Goal: Task Accomplishment & Management: Use online tool/utility

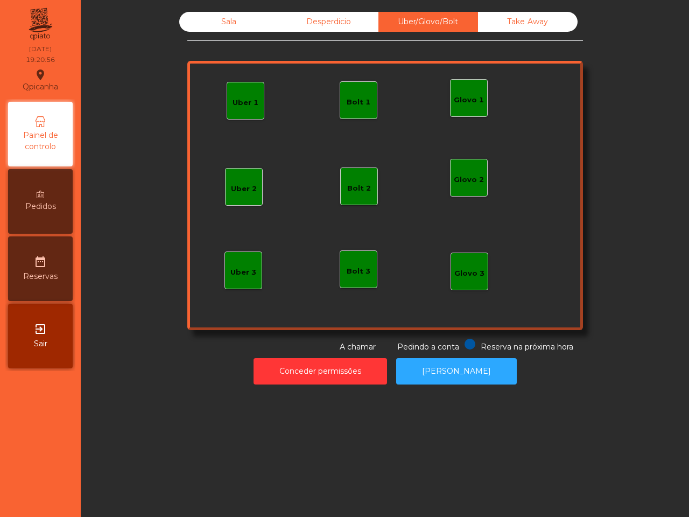
click at [432, 25] on div "Uber/Glovo/Bolt" at bounding box center [428, 22] width 100 height 20
click at [243, 93] on div "Uber 1" at bounding box center [245, 100] width 26 height 15
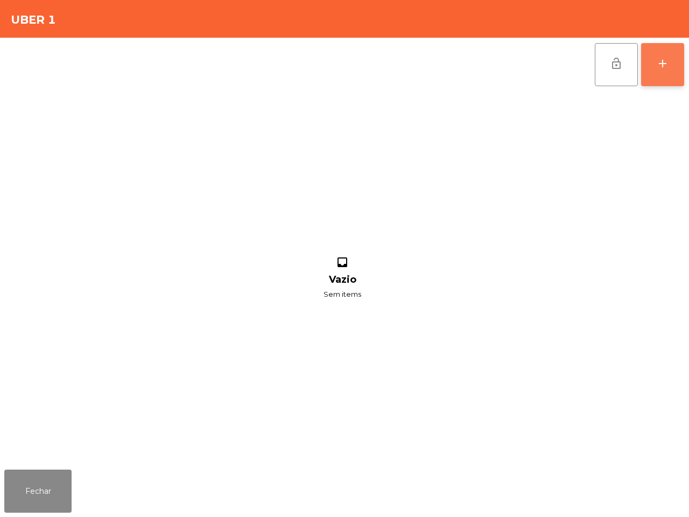
click at [657, 63] on div "add" at bounding box center [662, 63] width 13 height 13
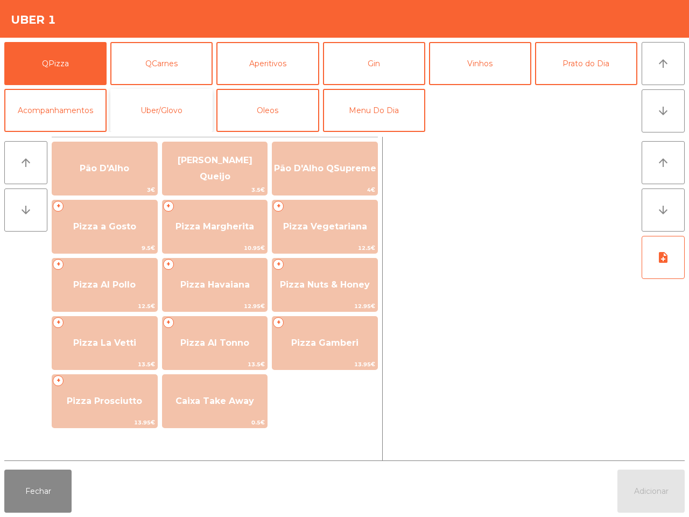
click at [157, 109] on button "Uber/Glovo" at bounding box center [161, 110] width 102 height 43
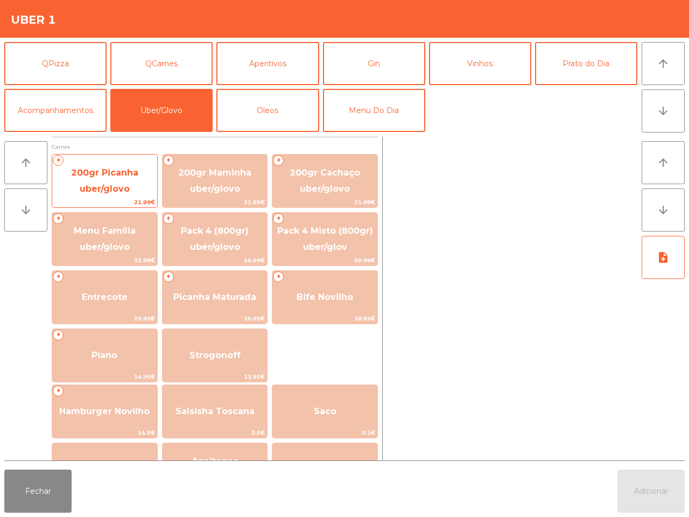
click at [117, 175] on span "200gr Picanha uber/glovo" at bounding box center [104, 180] width 67 height 26
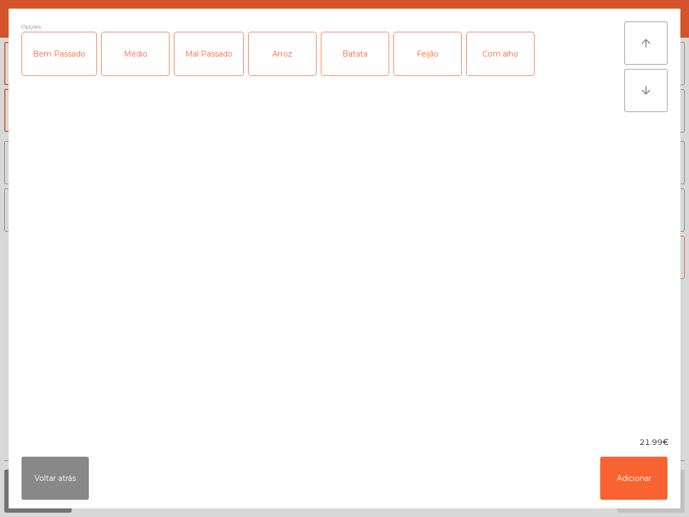
click at [142, 67] on div "Médio" at bounding box center [135, 53] width 67 height 43
click at [295, 54] on div "Arroz" at bounding box center [282, 53] width 67 height 43
click at [353, 62] on div "Batata" at bounding box center [354, 53] width 67 height 43
click at [666, 495] on button "Adicionar" at bounding box center [633, 477] width 67 height 43
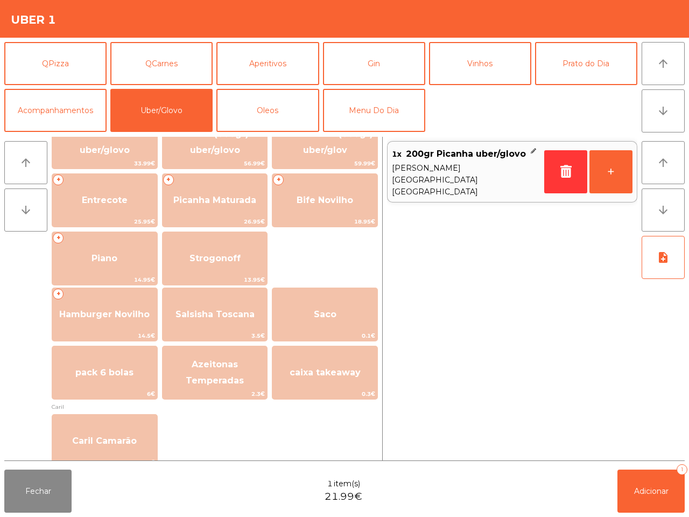
scroll to position [202, 0]
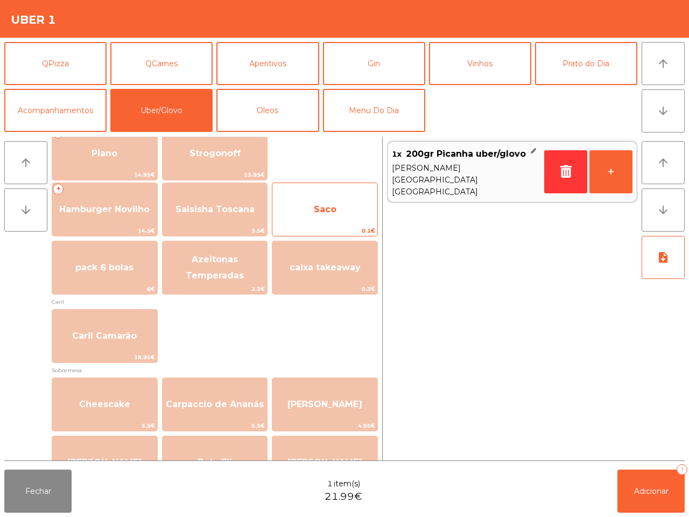
click at [327, 208] on span "Saco" at bounding box center [325, 209] width 23 height 10
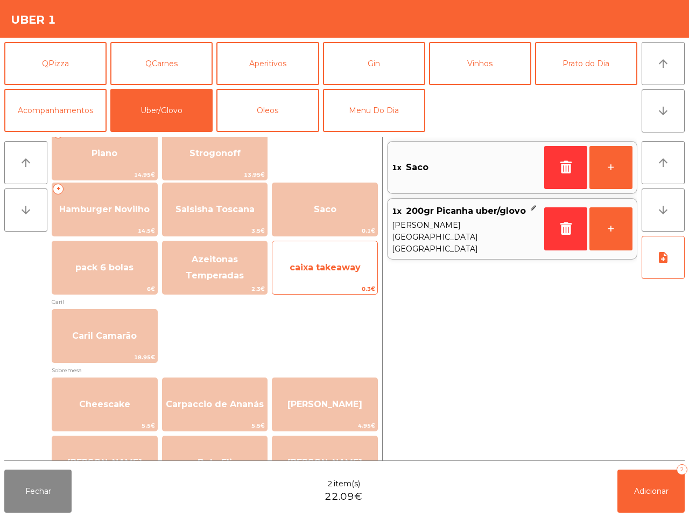
click at [328, 259] on span "caixa takeaway" at bounding box center [324, 267] width 105 height 29
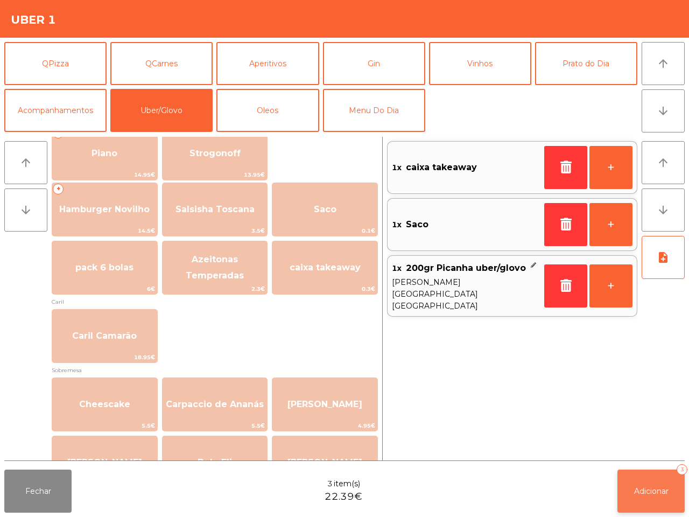
click at [642, 485] on button "Adicionar 3" at bounding box center [650, 490] width 67 height 43
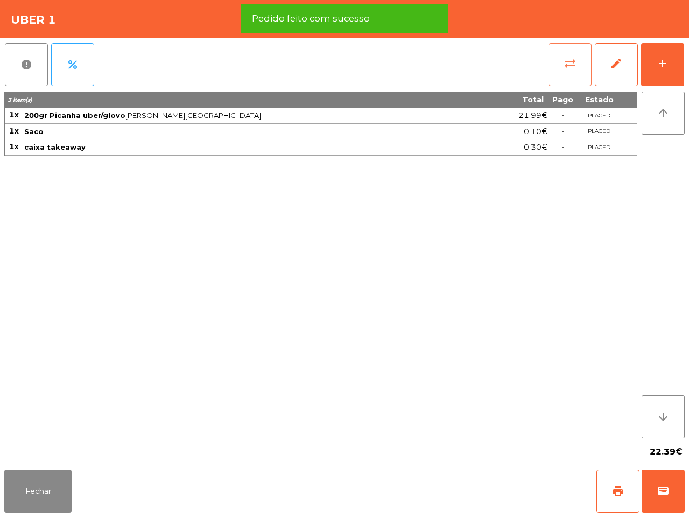
click at [561, 57] on button "sync_alt" at bounding box center [569, 64] width 43 height 43
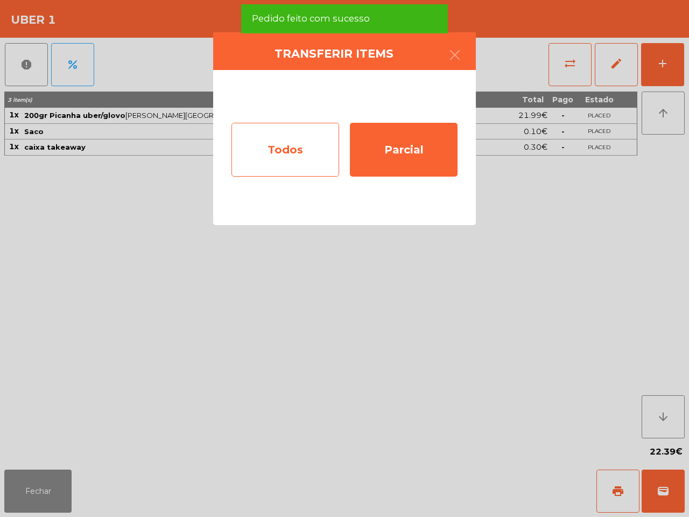
click at [305, 140] on div "Todos" at bounding box center [285, 150] width 108 height 54
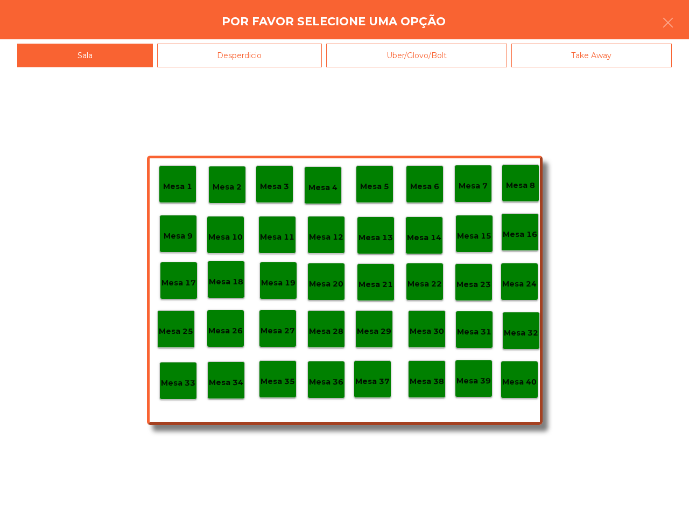
click at [408, 56] on div "Uber/Glovo/Bolt" at bounding box center [416, 56] width 181 height 24
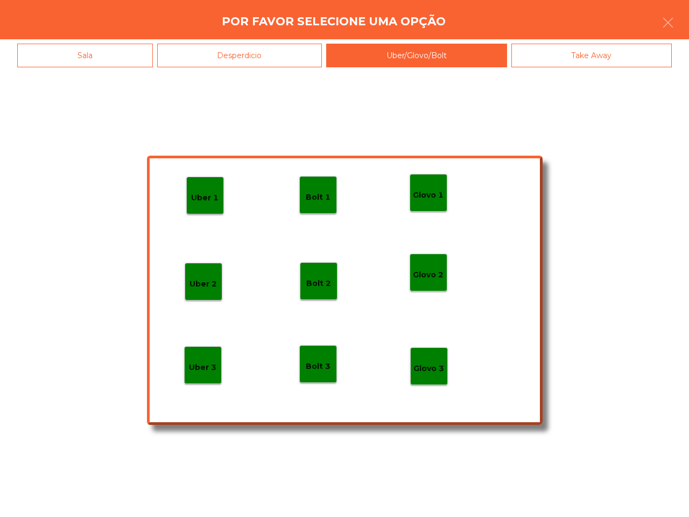
click at [315, 194] on p "Bolt 1" at bounding box center [318, 197] width 25 height 12
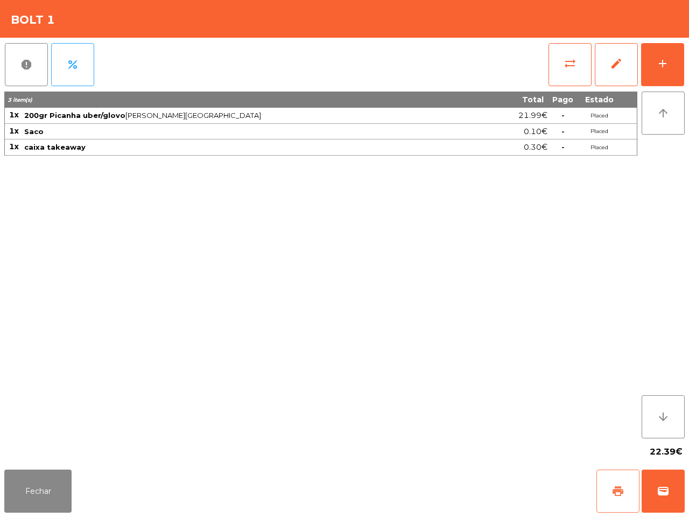
click at [626, 501] on button "print" at bounding box center [617, 490] width 43 height 43
click at [673, 493] on button "wallet" at bounding box center [662, 490] width 43 height 43
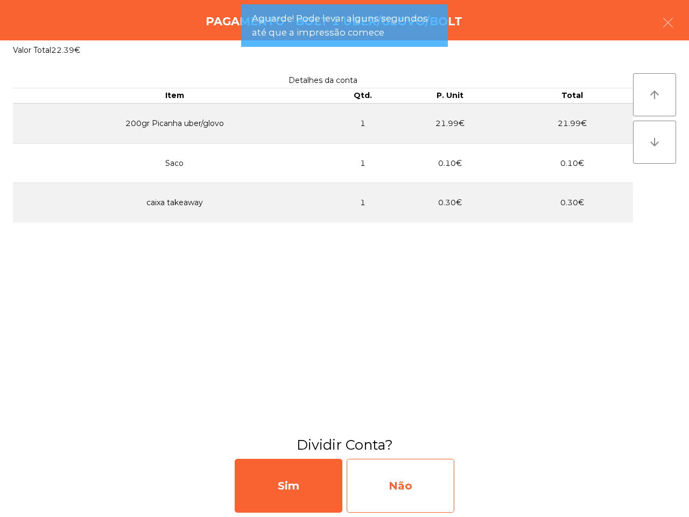
click at [423, 496] on div "Não" at bounding box center [400, 485] width 108 height 54
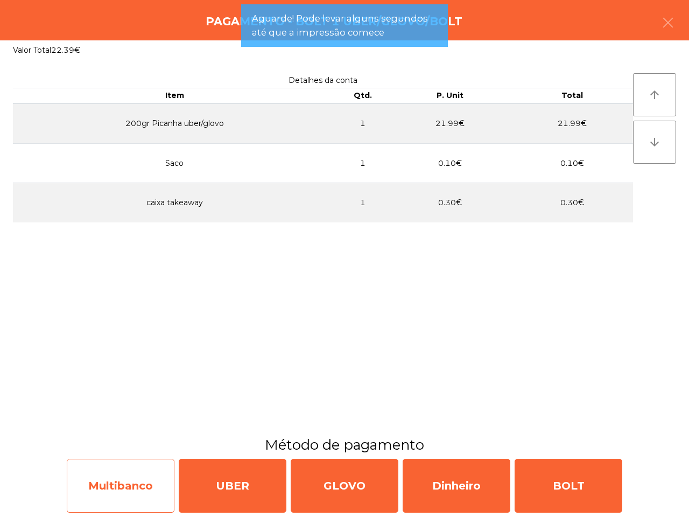
click at [155, 470] on div "Multibanco" at bounding box center [121, 485] width 108 height 54
select select "**"
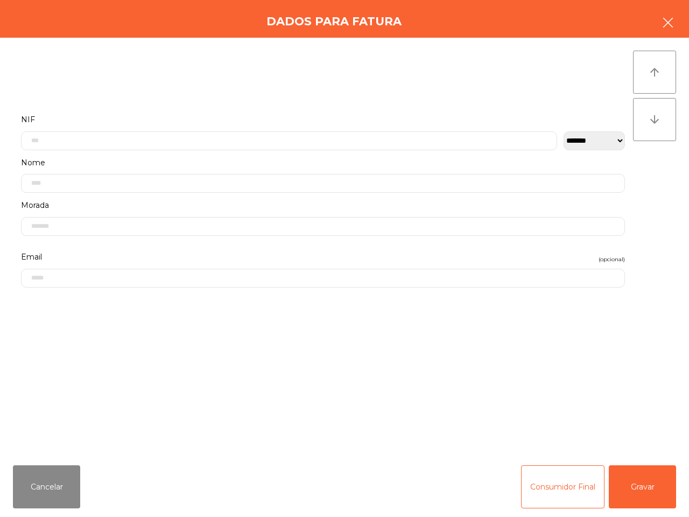
click at [666, 19] on icon "button" at bounding box center [667, 22] width 13 height 13
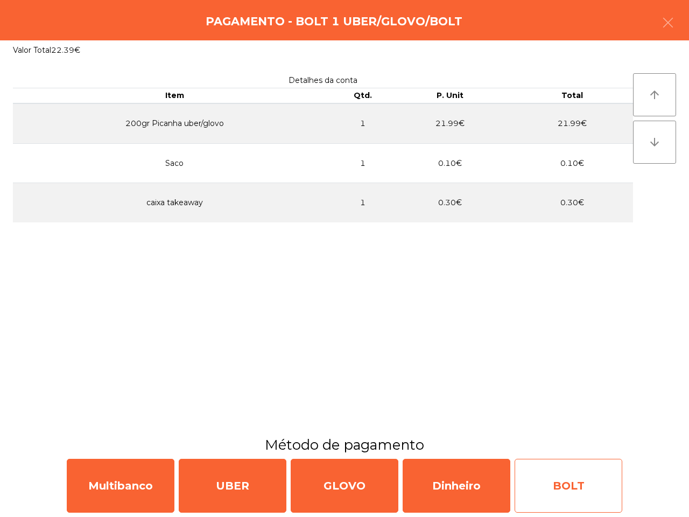
click at [544, 488] on div "BOLT" at bounding box center [568, 485] width 108 height 54
select select "**"
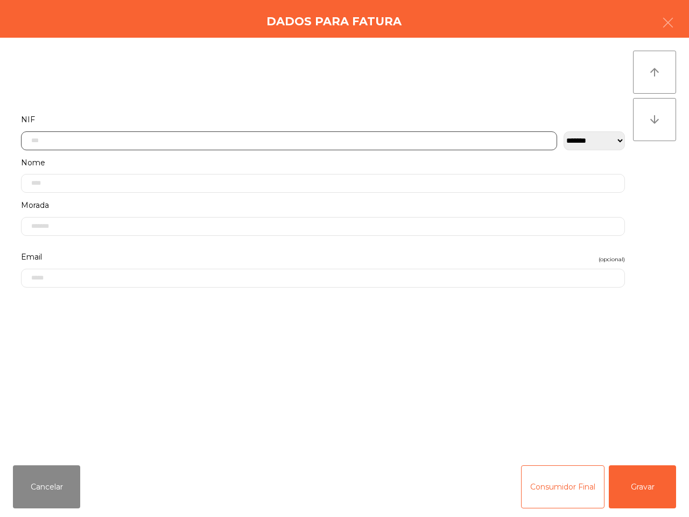
click at [163, 144] on input "text" at bounding box center [289, 140] width 536 height 19
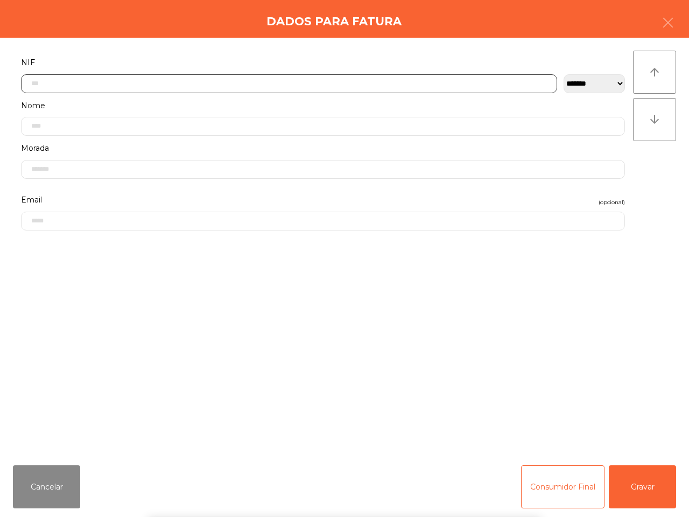
scroll to position [60, 0]
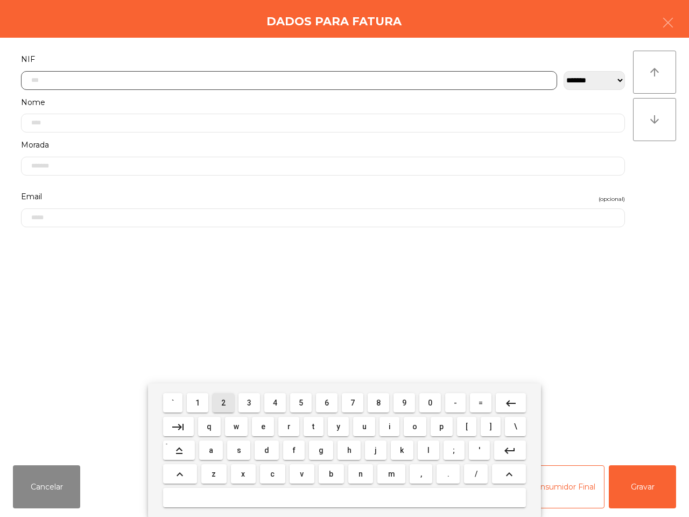
click at [222, 404] on button "2" at bounding box center [224, 402] width 22 height 19
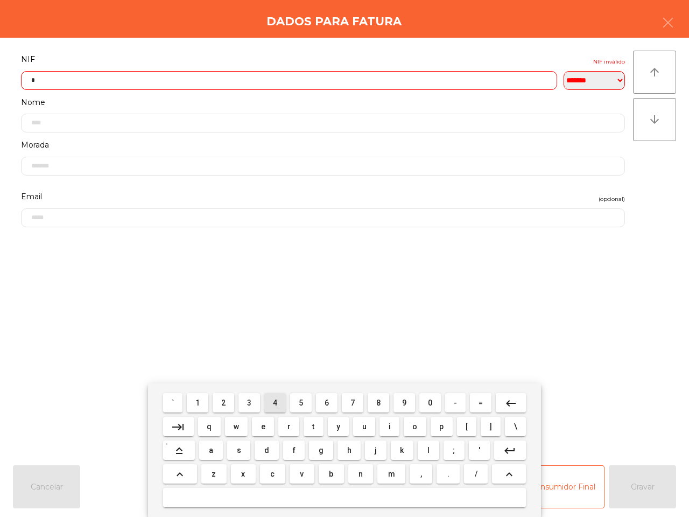
click at [275, 402] on span "4" at bounding box center [275, 402] width 4 height 9
click at [428, 401] on span "0" at bounding box center [430, 402] width 4 height 9
click at [279, 400] on button "4" at bounding box center [275, 402] width 22 height 19
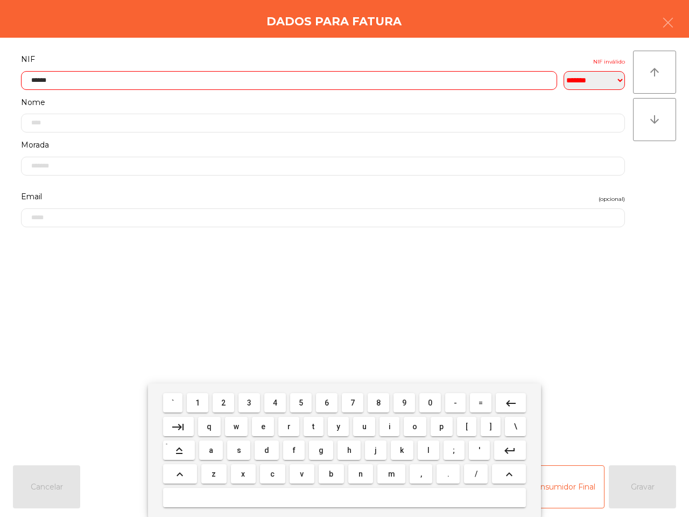
click at [196, 397] on button "1" at bounding box center [198, 402] width 22 height 19
click at [350, 397] on button "7" at bounding box center [353, 402] width 22 height 19
click at [350, 398] on span "7" at bounding box center [352, 402] width 4 height 9
type input "*********"
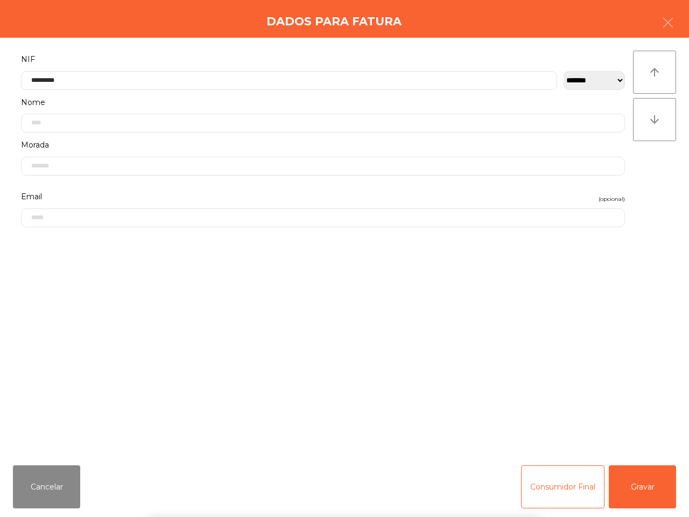
click at [625, 480] on div "` 1 2 3 4 5 6 7 8 9 0 - = keyboard_backspace keyboard_tab q w e r t y u i o p […" at bounding box center [344, 449] width 689 height 133
click at [639, 502] on button "Gravar" at bounding box center [642, 486] width 67 height 43
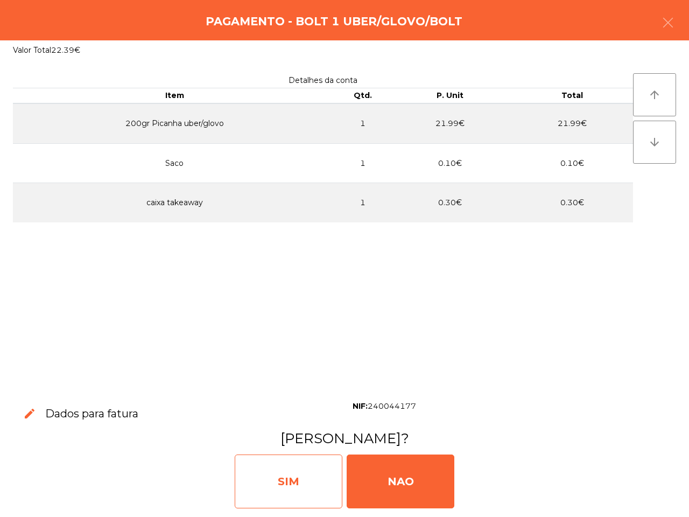
click at [321, 478] on div "SIM" at bounding box center [289, 481] width 108 height 54
